Goal: Transaction & Acquisition: Download file/media

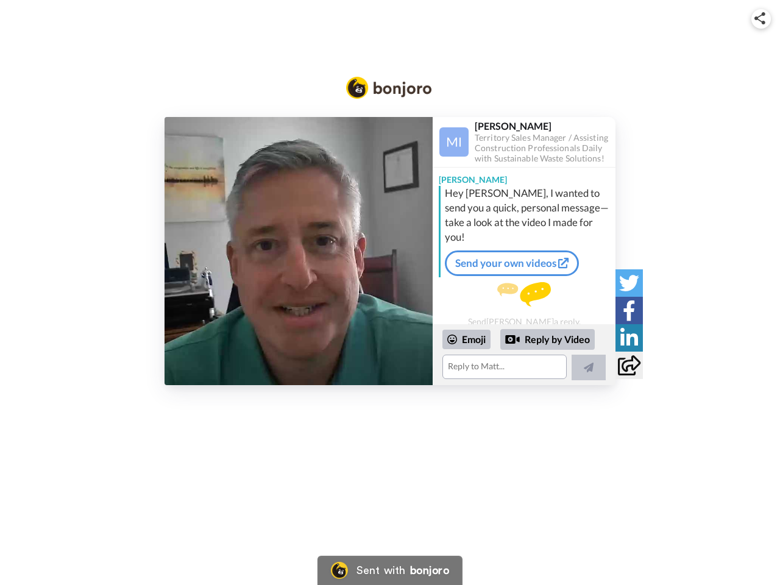
click at [761, 18] on img at bounding box center [760, 18] width 11 height 12
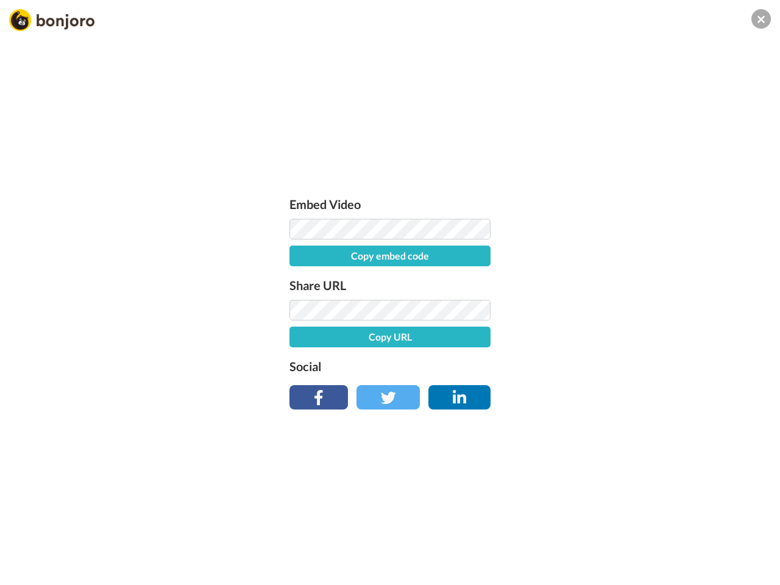
click at [299, 251] on button "Copy embed code" at bounding box center [390, 256] width 201 height 21
click at [524, 355] on div "Embed Video Embed code copied! Share URL Copy URL Social" at bounding box center [390, 358] width 780 height 585
click at [467, 340] on button "Copy URL" at bounding box center [390, 337] width 201 height 21
click at [548, 340] on div "Embed Video Embed code copied! Share URL URL copied! Social" at bounding box center [390, 358] width 780 height 585
click at [589, 368] on div "Embed Video Embed code copied! Share URL URL copied! Social" at bounding box center [390, 358] width 780 height 585
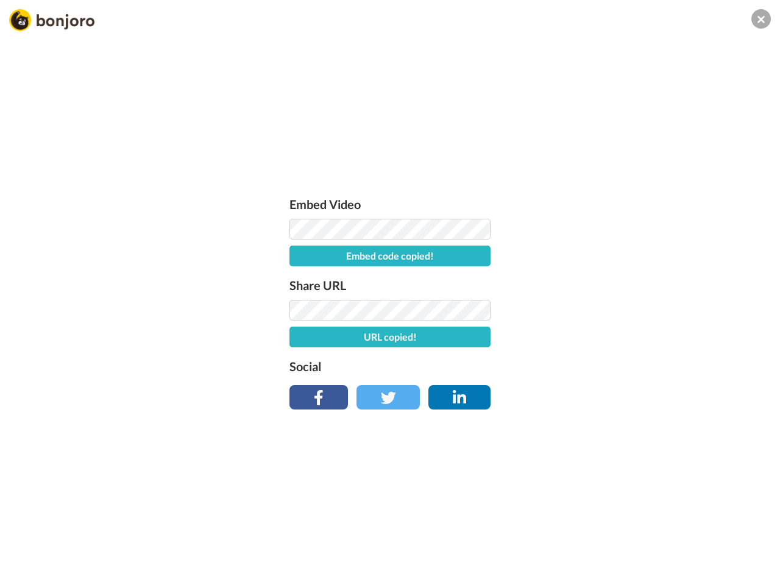
click at [629, 283] on div "Embed Video Embed code copied! Share URL URL copied! Social" at bounding box center [390, 358] width 780 height 585
click at [629, 310] on div "Embed Video Embed code copied! Share URL URL copied! Social" at bounding box center [390, 358] width 780 height 585
click at [629, 338] on div "Embed Video Embed code copied! Share URL URL copied! Social" at bounding box center [390, 358] width 780 height 585
click at [629, 365] on div "Embed Video Embed code copied! Share URL URL copied! Social" at bounding box center [390, 358] width 780 height 585
